Goal: Task Accomplishment & Management: Manage account settings

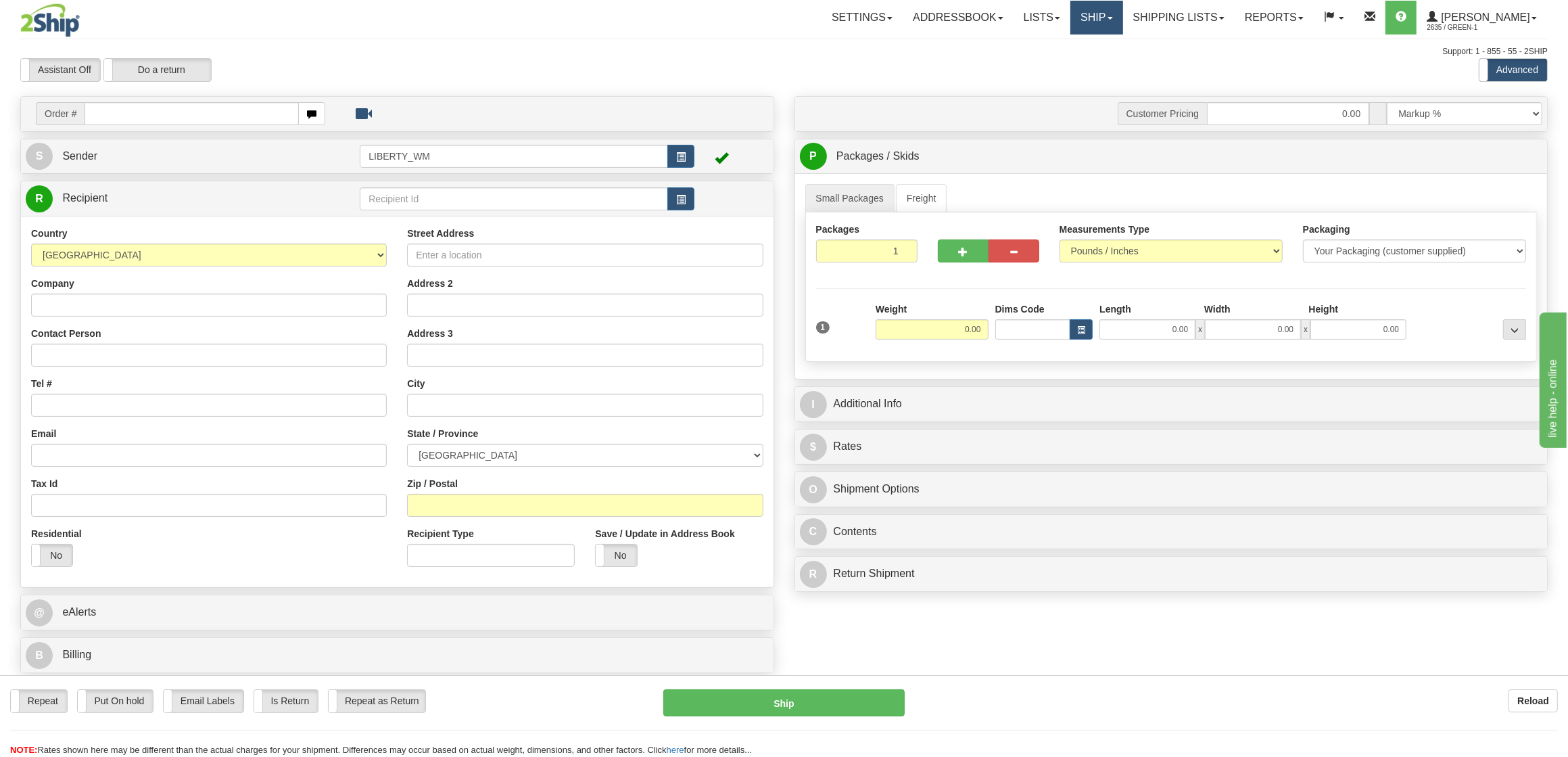
click at [1108, 30] on link "Ship" at bounding box center [1096, 18] width 52 height 34
click at [1161, 23] on link "Shipping lists" at bounding box center [1178, 18] width 111 height 34
click at [1165, 46] on span "Current Shipments" at bounding box center [1155, 47] width 79 height 10
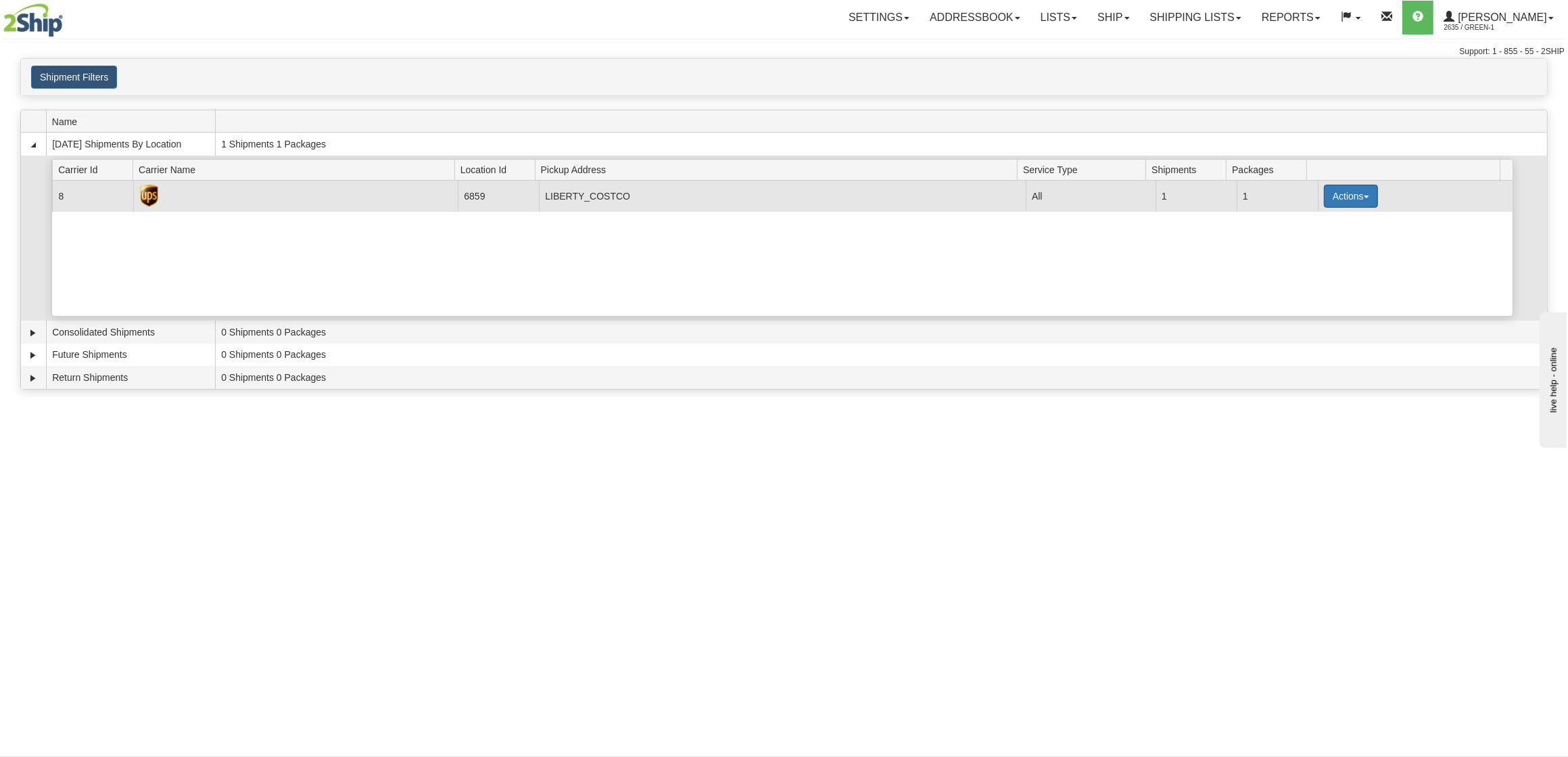
click at [1331, 200] on button "Actions" at bounding box center [1350, 196] width 54 height 23
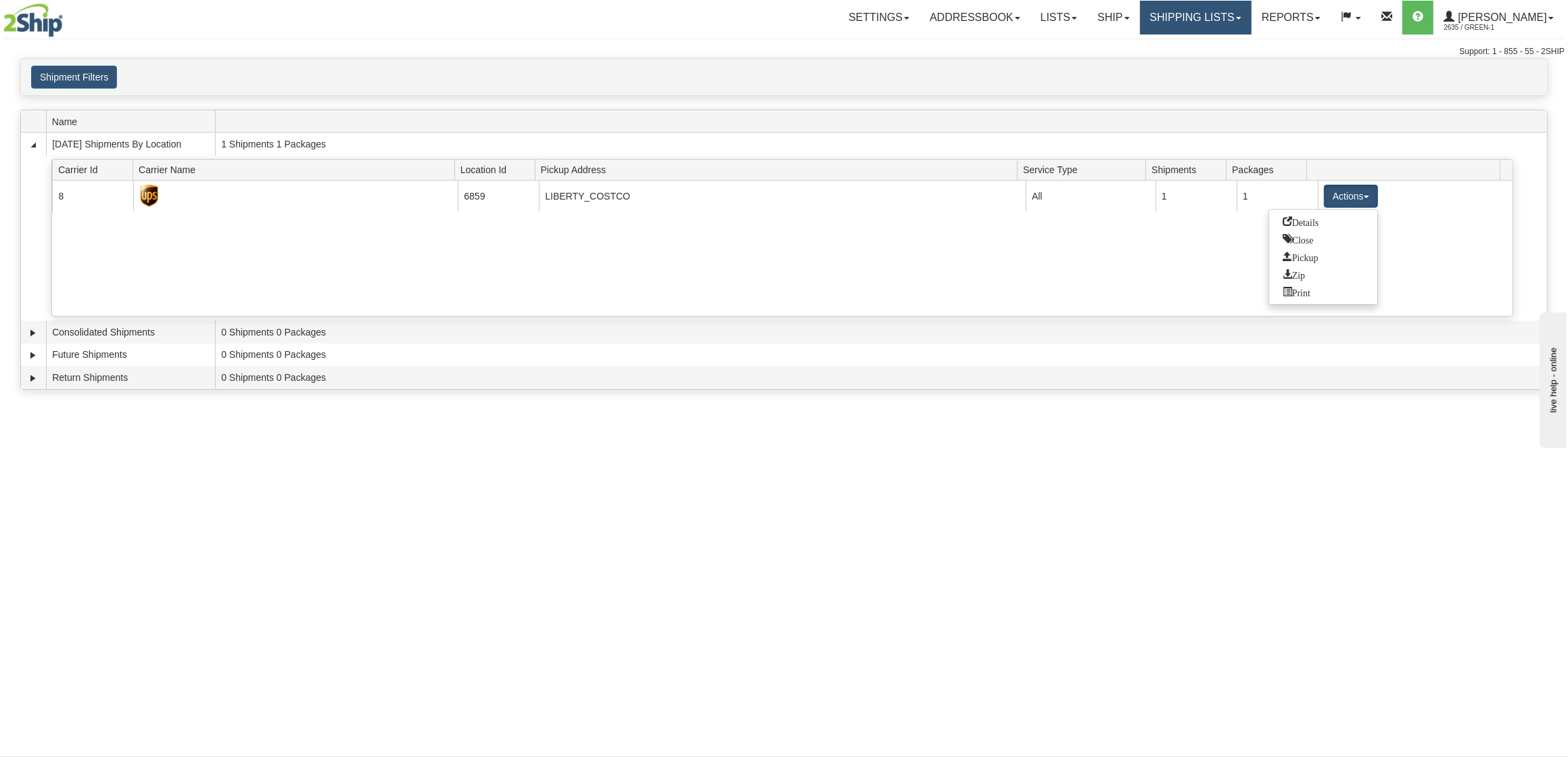
click at [1169, 19] on link "Shipping lists" at bounding box center [1195, 18] width 111 height 34
click at [1180, 50] on span "Current Shipments" at bounding box center [1172, 47] width 79 height 10
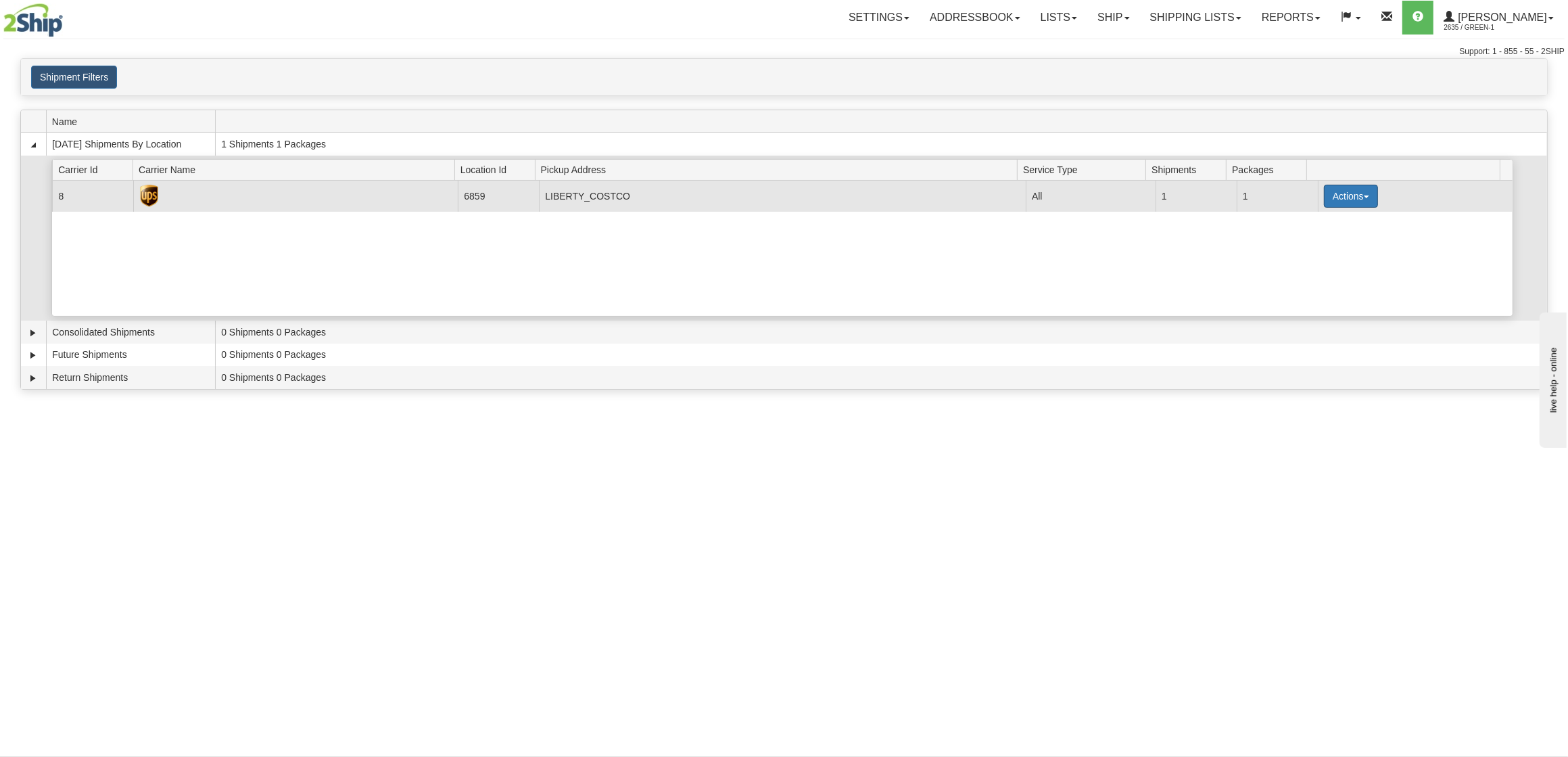
click at [1357, 199] on button "Actions" at bounding box center [1350, 196] width 54 height 23
click at [1310, 259] on span "Pickup" at bounding box center [1300, 257] width 35 height 10
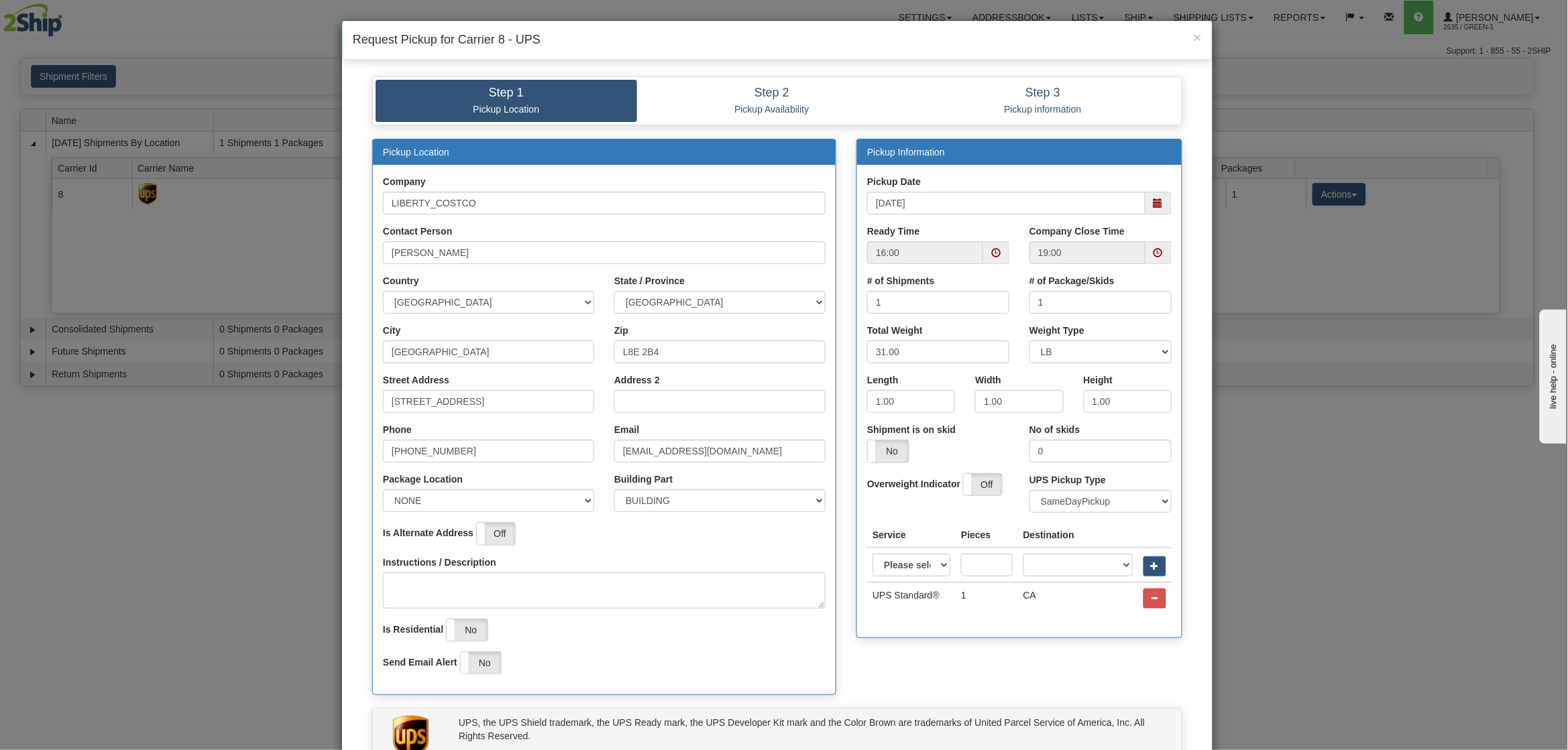
click at [992, 259] on span at bounding box center [996, 253] width 26 height 22
click at [897, 371] on span at bounding box center [899, 377] width 36 height 36
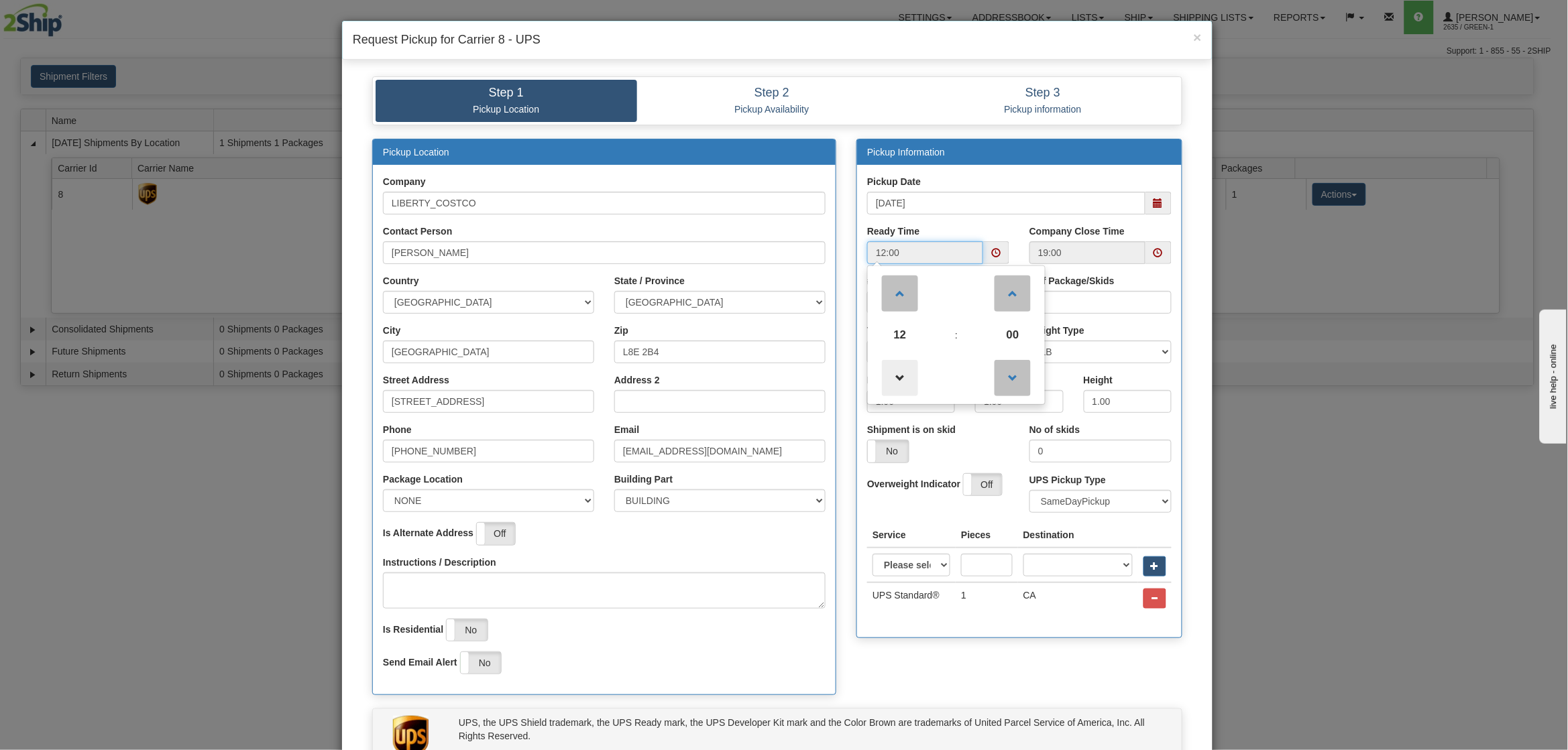
click at [897, 371] on span at bounding box center [899, 377] width 36 height 36
type input "10:00"
click at [955, 134] on div "Step 1 Pickup Location Step 2 Pickup Availability Step 3 Pickup information" at bounding box center [778, 108] width 830 height 62
click at [1150, 261] on span at bounding box center [1158, 253] width 26 height 22
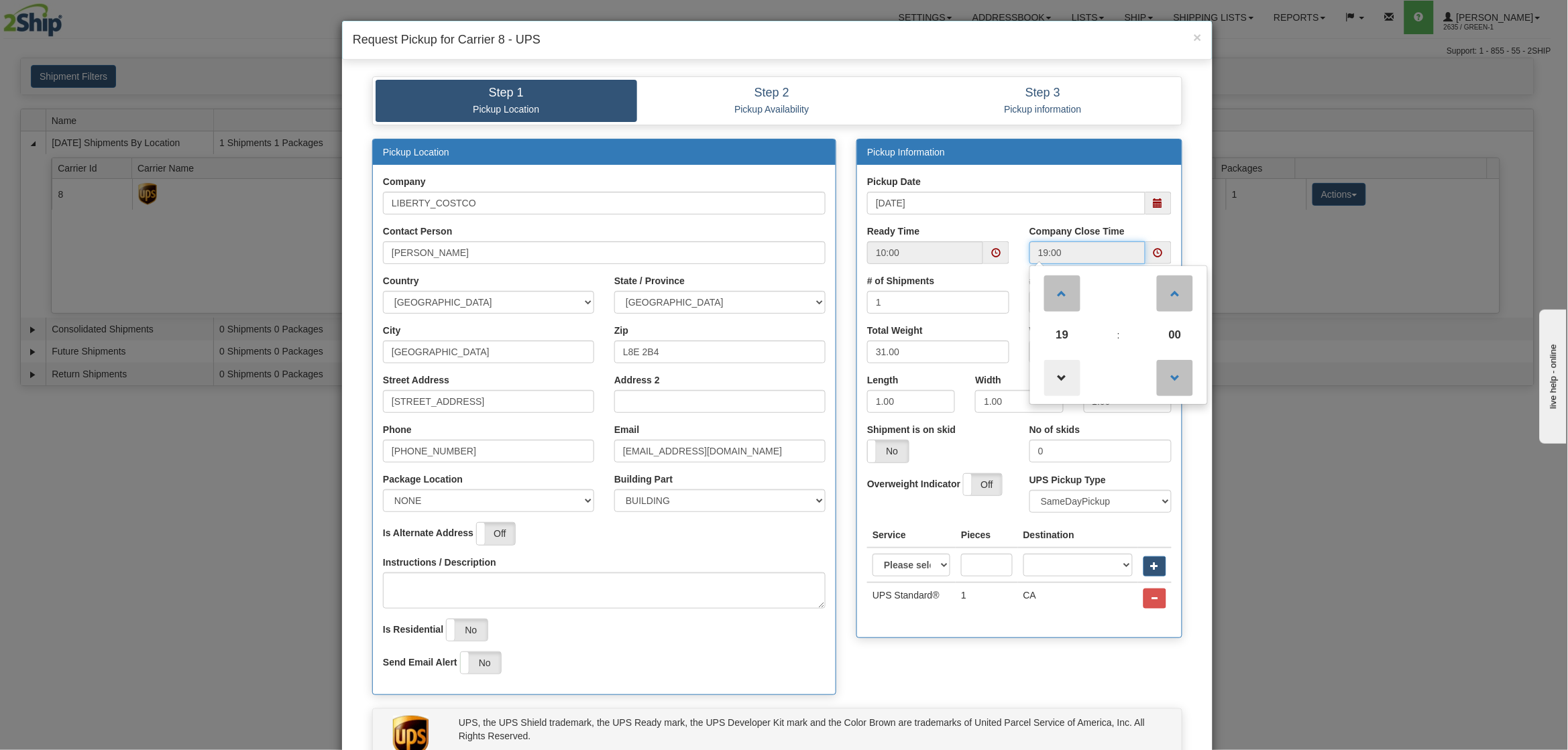
click at [1061, 383] on span at bounding box center [1062, 377] width 36 height 36
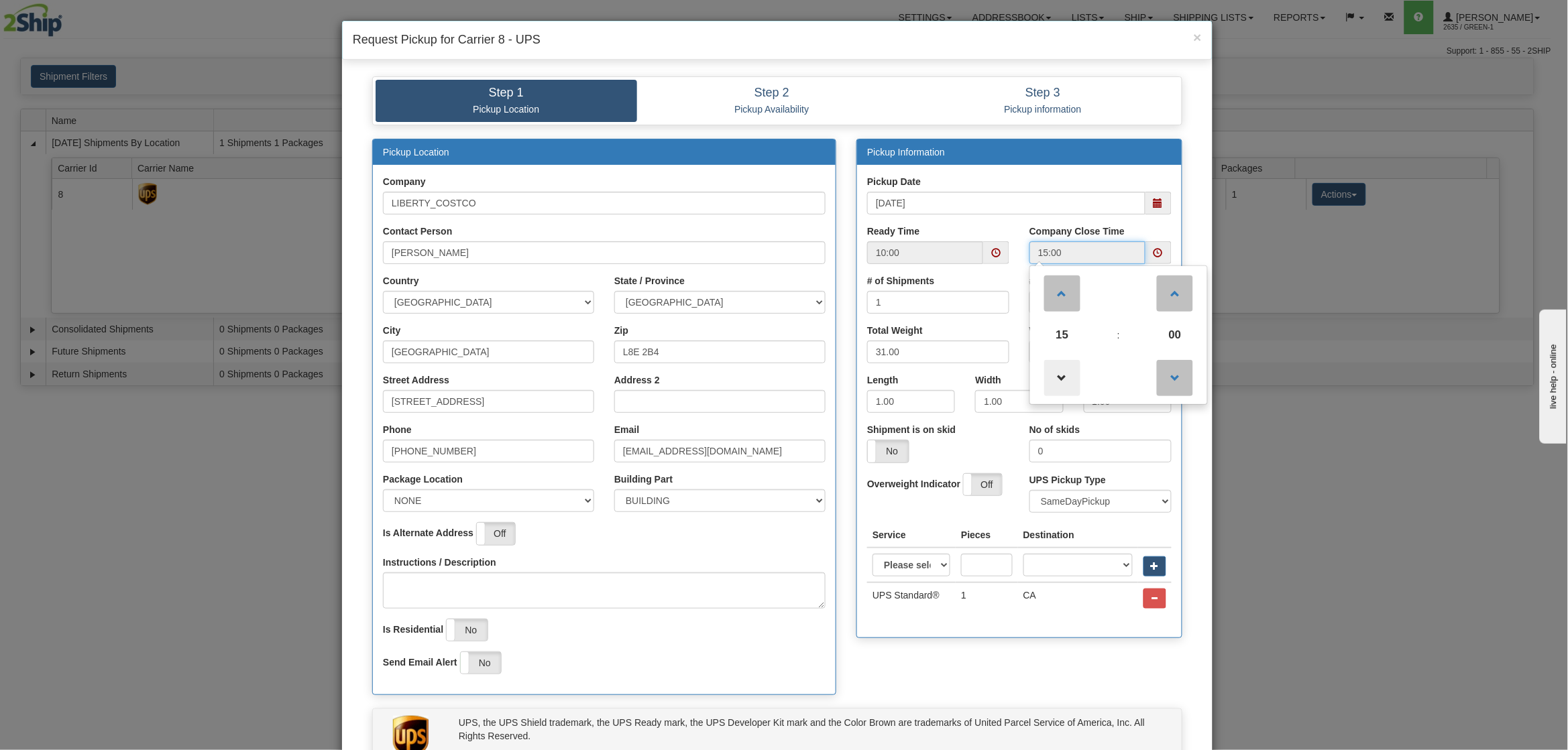
type input "14:00"
click at [1013, 186] on div "Pickup Date 09/23/2025" at bounding box center [1019, 194] width 305 height 39
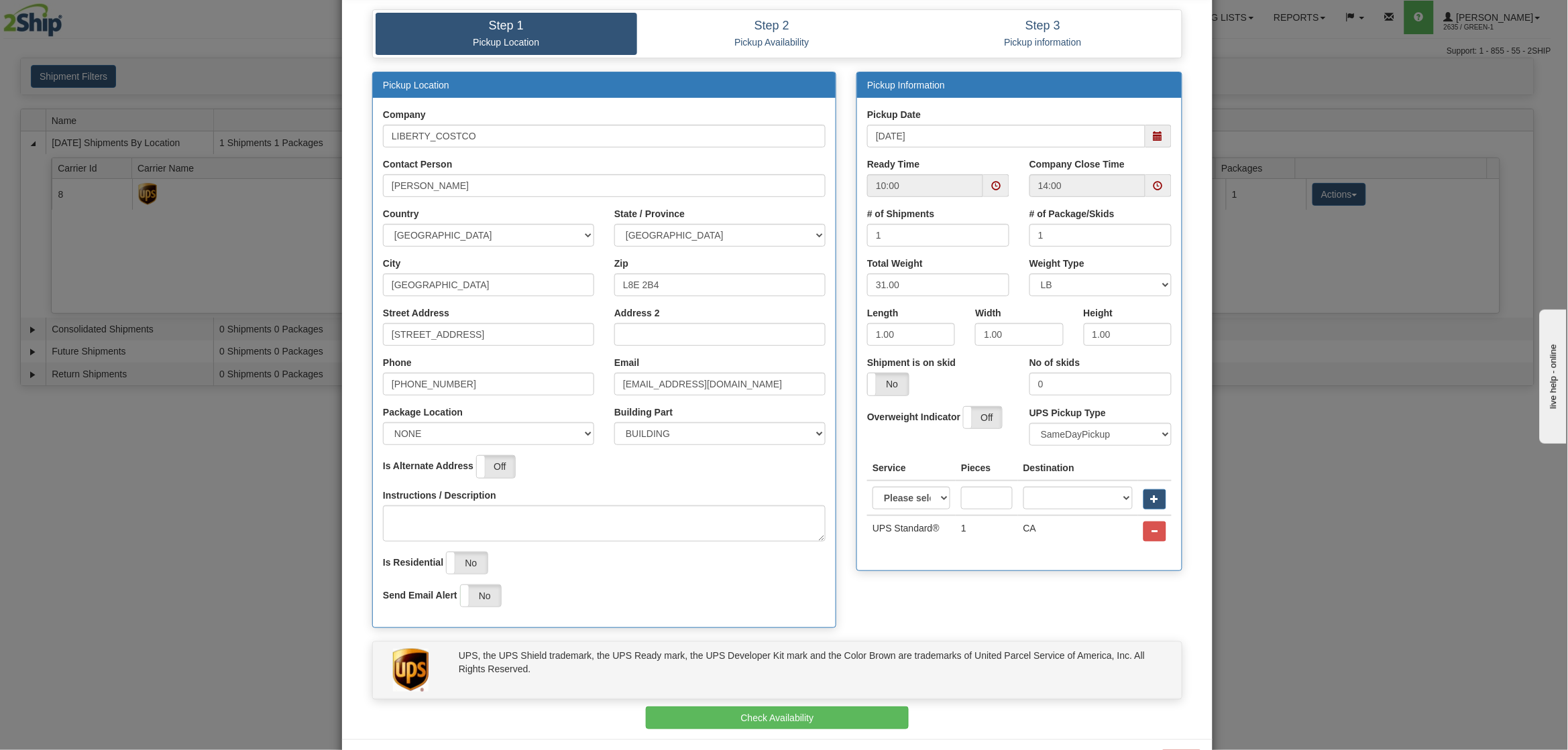
scroll to position [122, 0]
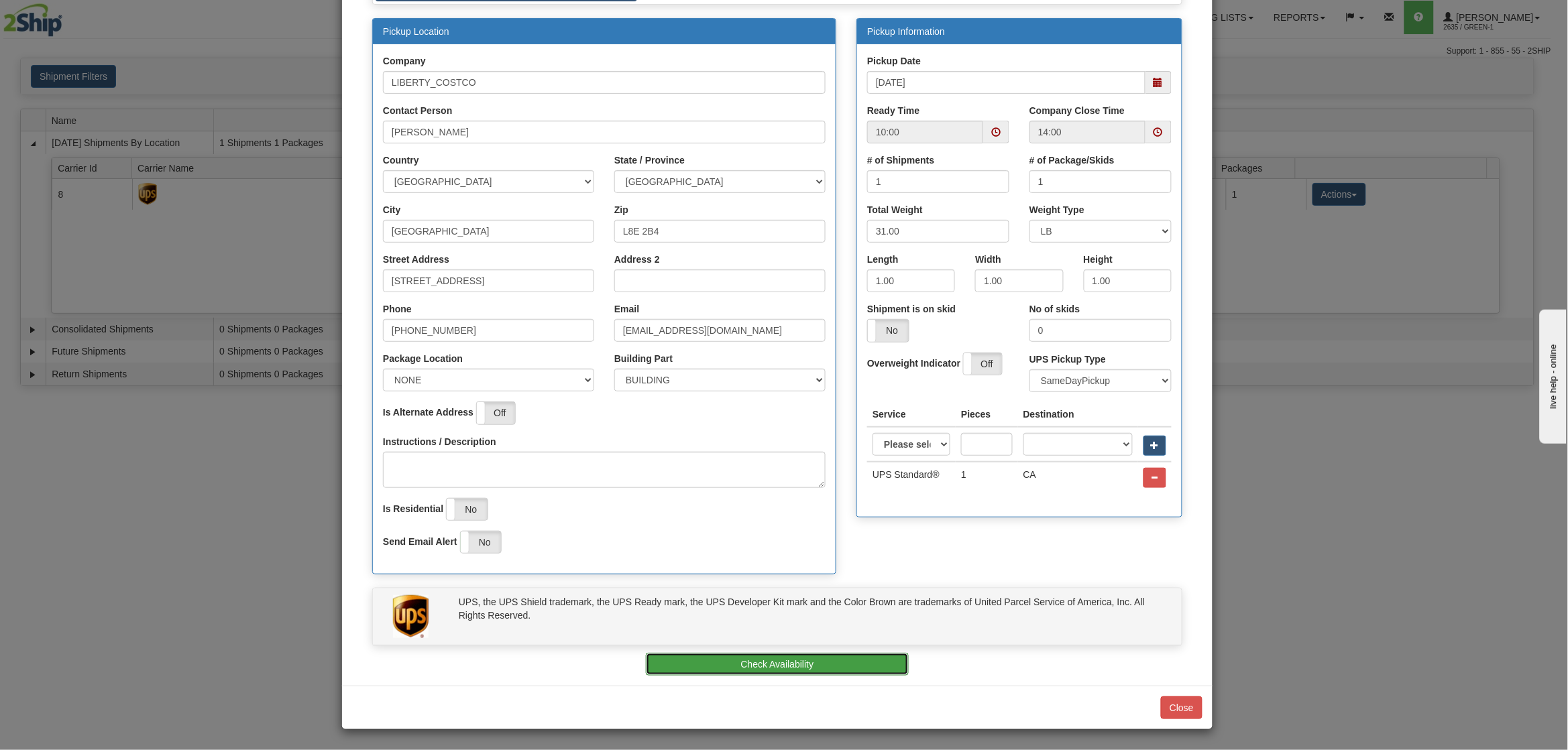
click at [864, 664] on button "Check Availability" at bounding box center [777, 664] width 263 height 22
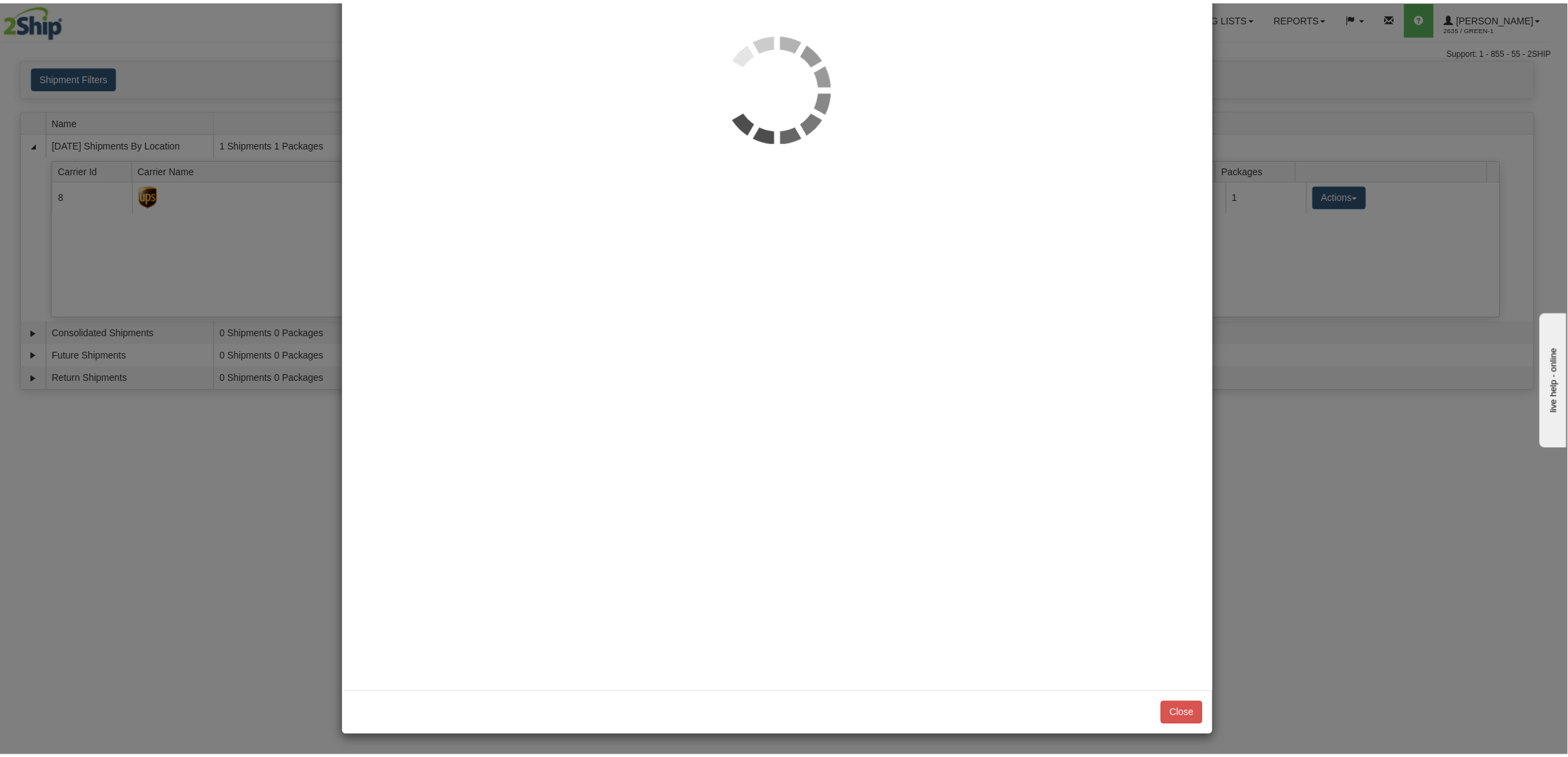
scroll to position [0, 0]
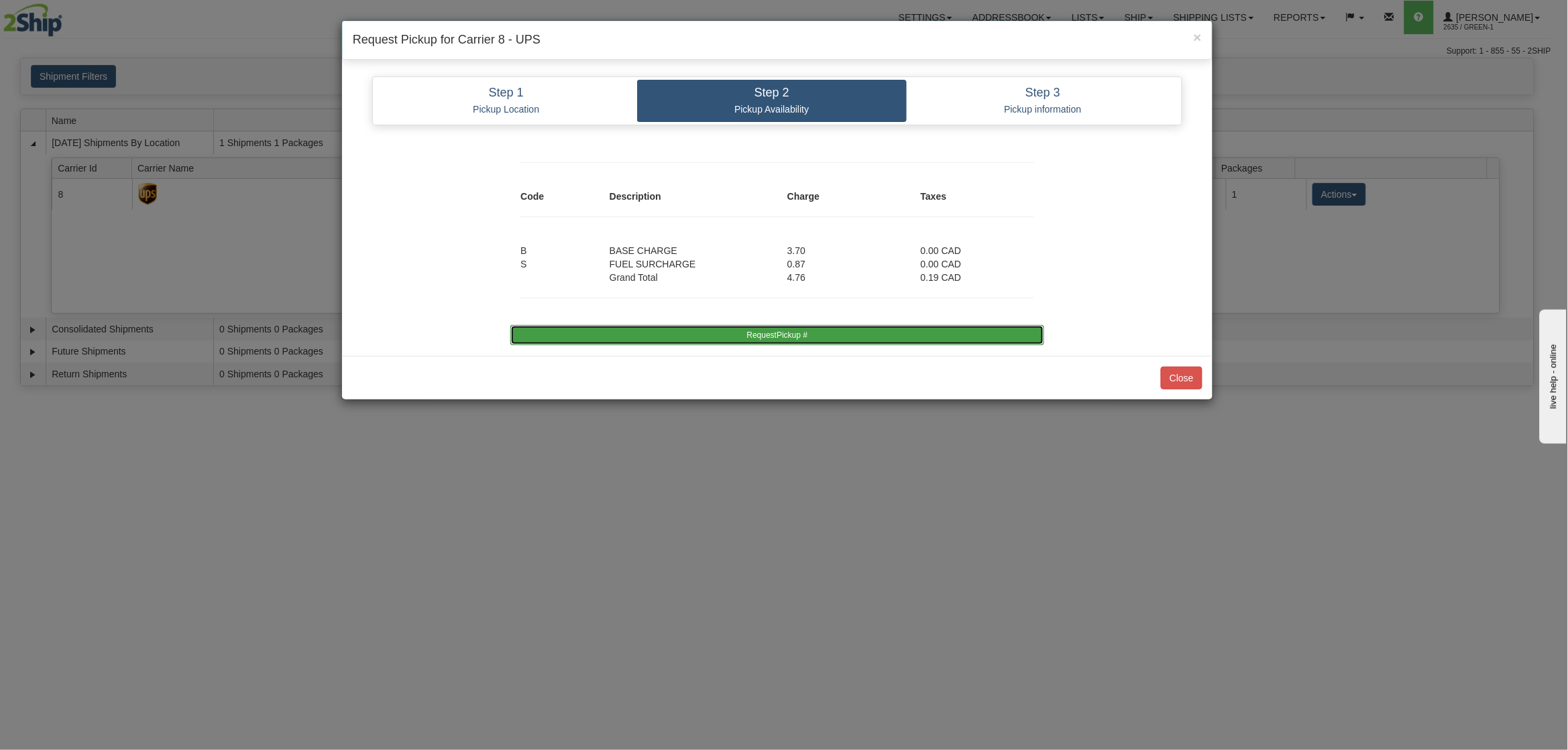
click at [821, 330] on button "RequestPickup #" at bounding box center [777, 335] width 533 height 20
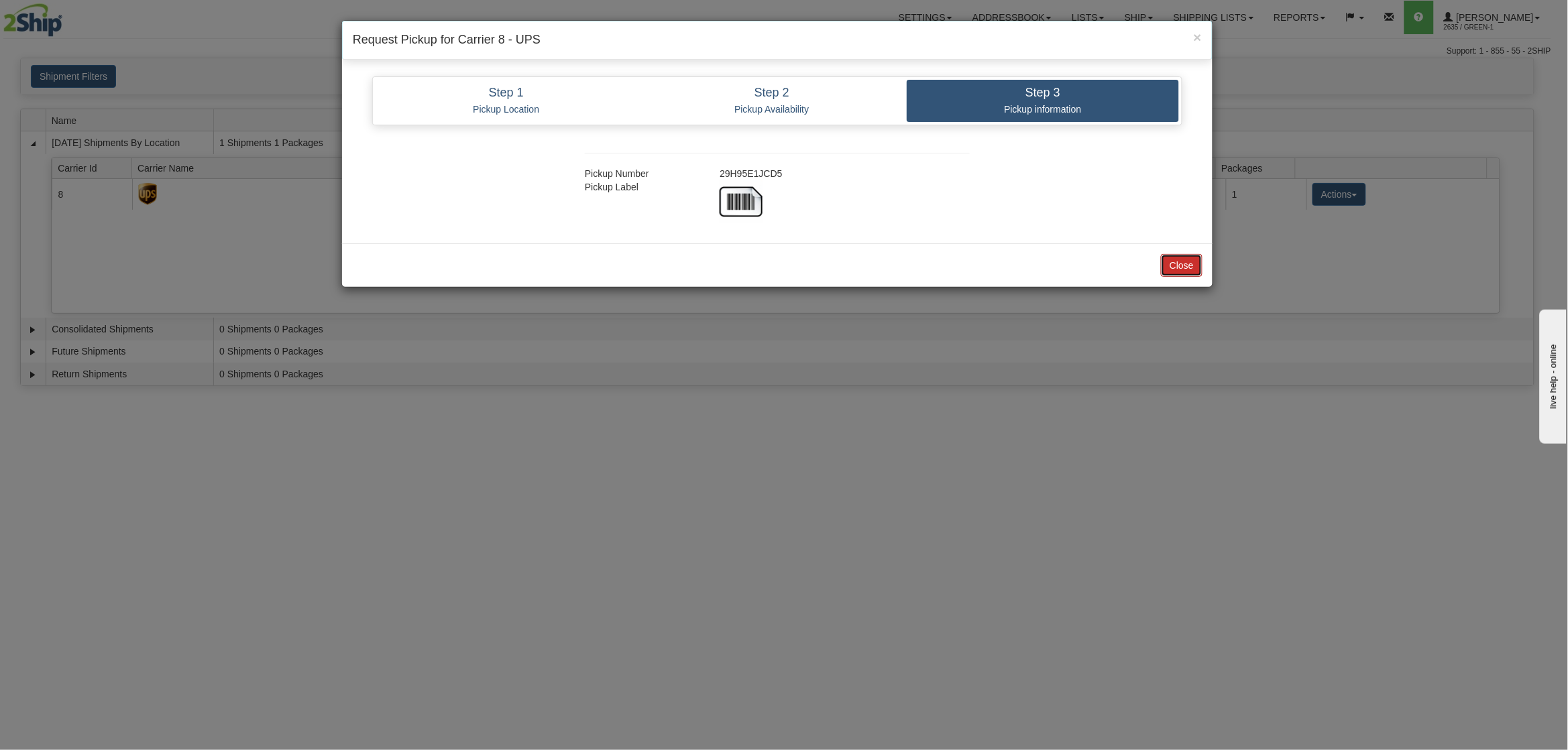
click at [1188, 272] on button "Close" at bounding box center [1182, 265] width 42 height 22
